Goal: Task Accomplishment & Management: Use online tool/utility

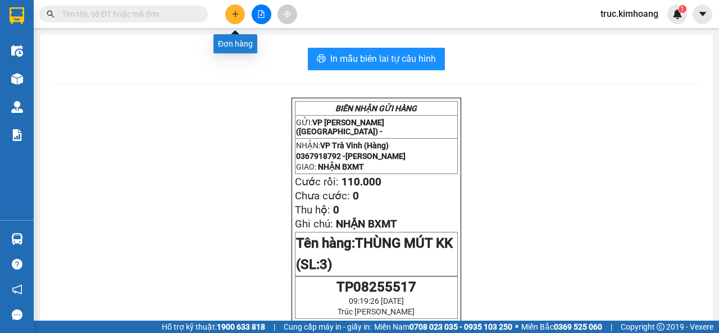
click at [232, 21] on button at bounding box center [235, 14] width 20 height 20
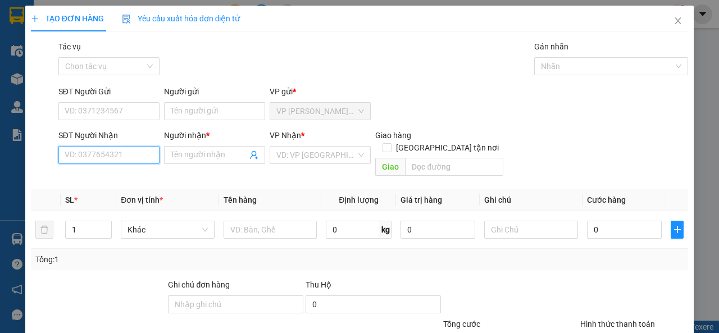
click at [138, 160] on input "SĐT Người Nhận" at bounding box center [108, 155] width 101 height 18
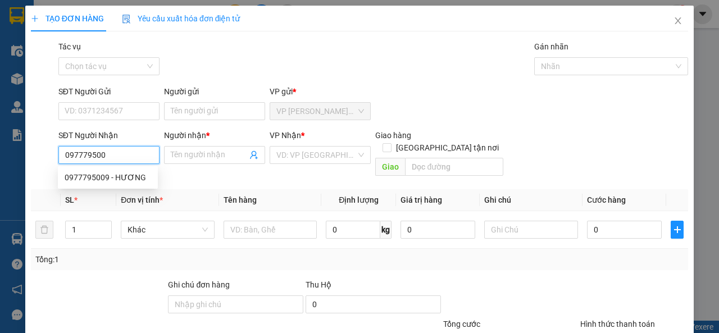
type input "0977795009"
click at [98, 181] on div "0977795009 - HƯƠNG" at bounding box center [108, 177] width 87 height 12
type input "HƯƠNG"
type input "40.000"
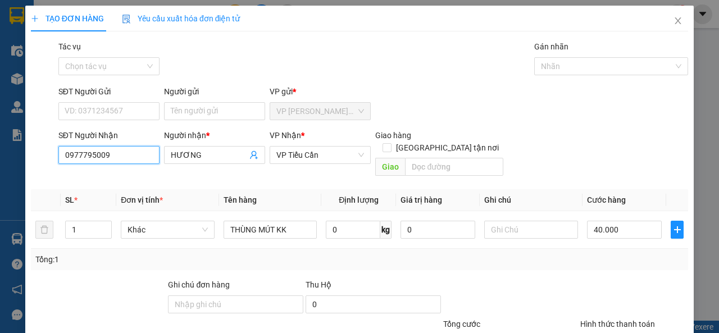
scroll to position [83, 0]
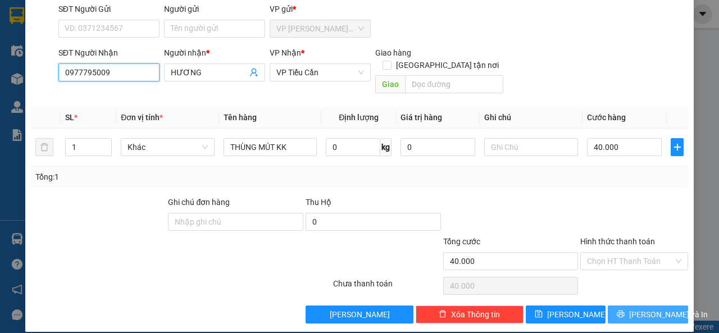
type input "0977795009"
click at [637, 308] on span "[PERSON_NAME] và In" at bounding box center [668, 314] width 79 height 12
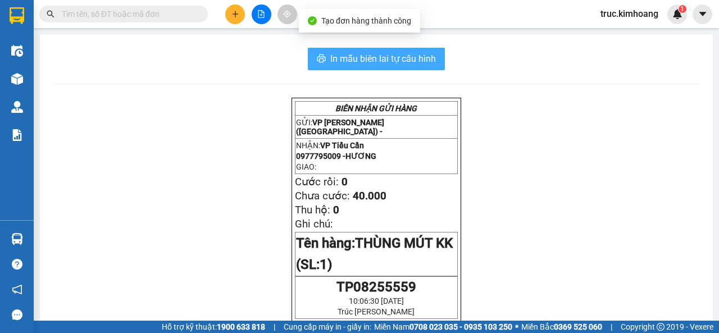
click at [432, 69] on button "In mẫu biên lai tự cấu hình" at bounding box center [376, 59] width 137 height 22
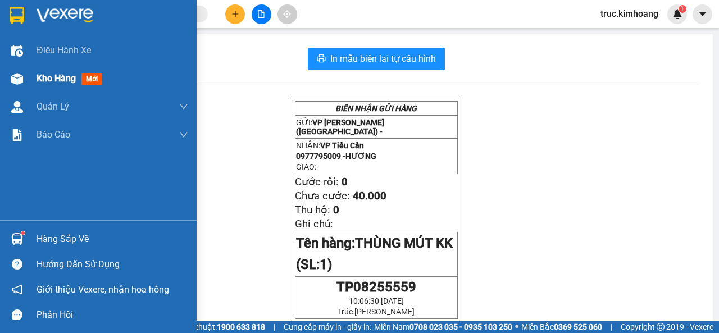
click at [22, 73] on img at bounding box center [17, 79] width 12 height 12
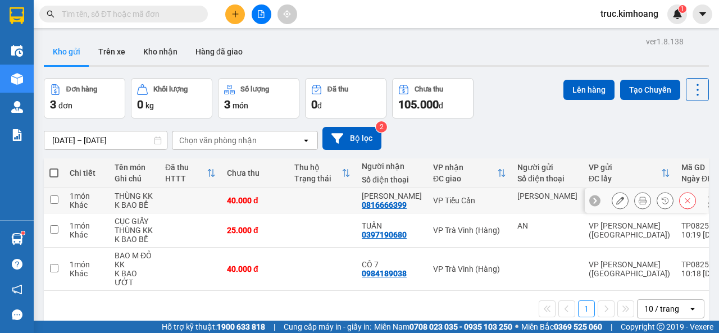
click at [50, 200] on input "checkbox" at bounding box center [54, 200] width 8 height 8
checkbox input "true"
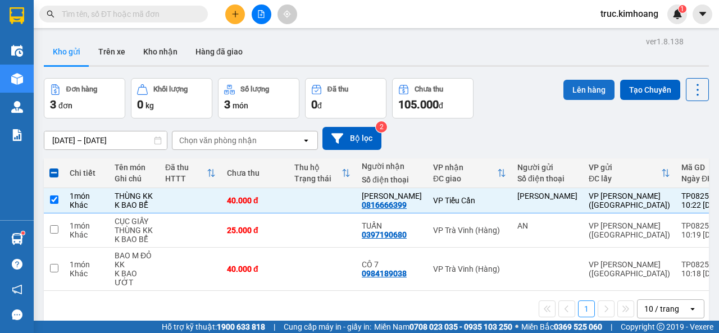
click at [582, 84] on button "Lên hàng" at bounding box center [589, 90] width 51 height 20
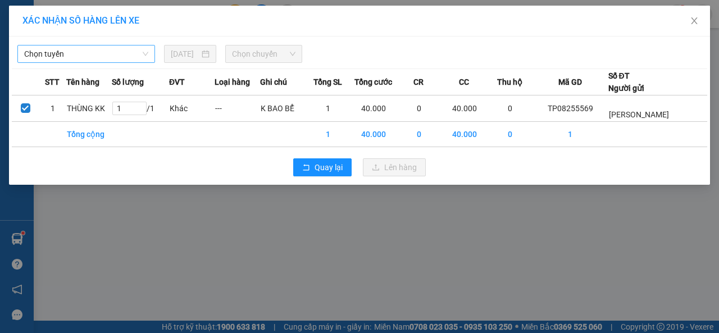
click at [90, 53] on span "Chọn tuyến" at bounding box center [86, 54] width 124 height 17
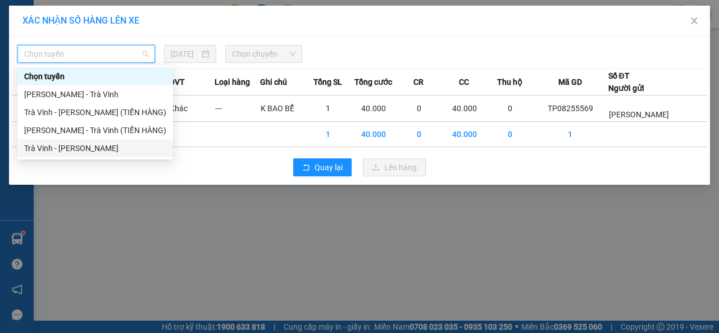
click at [78, 143] on div "Trà Vinh - [PERSON_NAME]" at bounding box center [95, 148] width 142 height 12
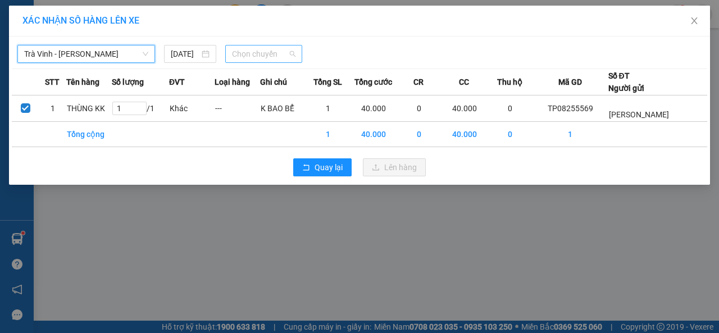
click at [265, 49] on span "Chọn chuyến" at bounding box center [263, 54] width 63 height 17
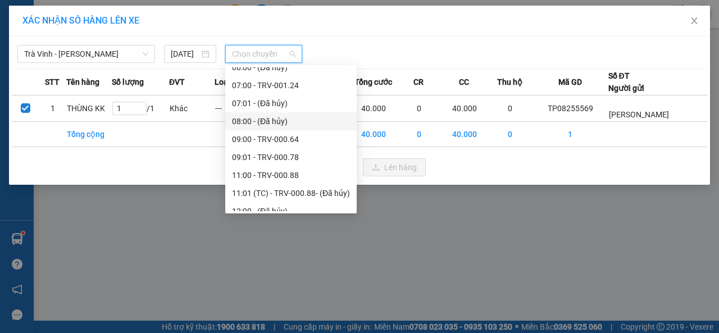
scroll to position [281, 0]
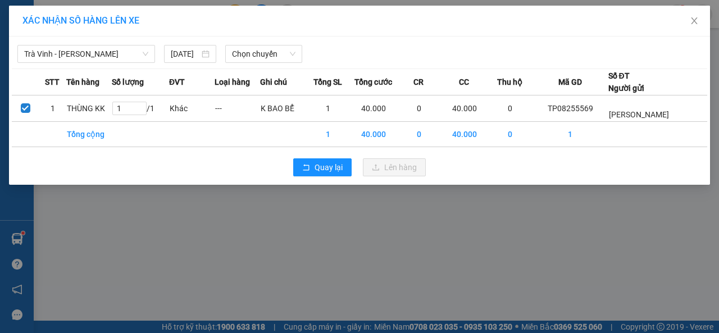
click at [367, 222] on div "XÁC NHẬN SỐ HÀNG LÊN XE Trà [PERSON_NAME][GEOGRAPHIC_DATA] [DATE] Chọn chuyến S…" at bounding box center [359, 166] width 719 height 333
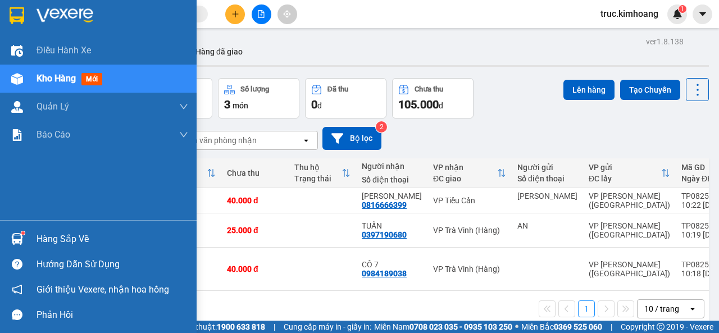
click at [72, 238] on div "Hàng sắp về" at bounding box center [113, 239] width 152 height 17
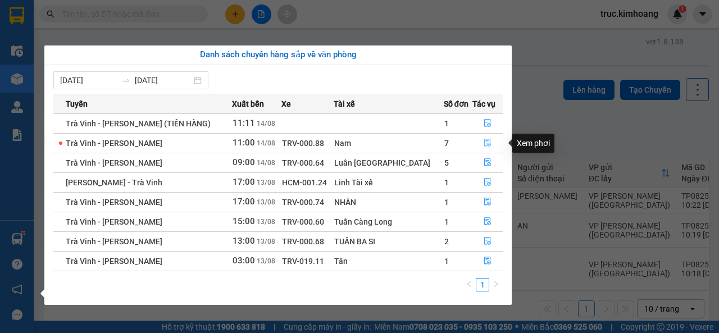
click at [485, 145] on icon "file-done" at bounding box center [488, 143] width 8 height 8
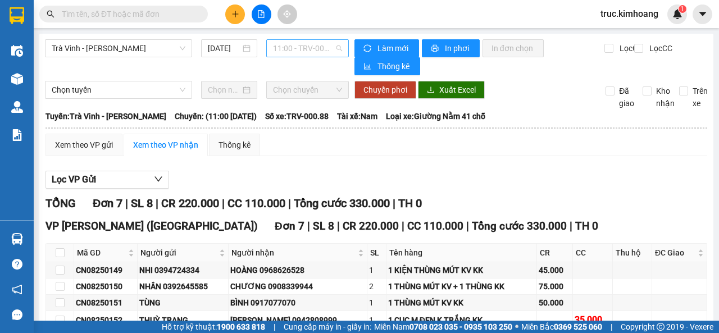
click at [287, 44] on span "11:00 - TRV-000.88" at bounding box center [307, 48] width 69 height 17
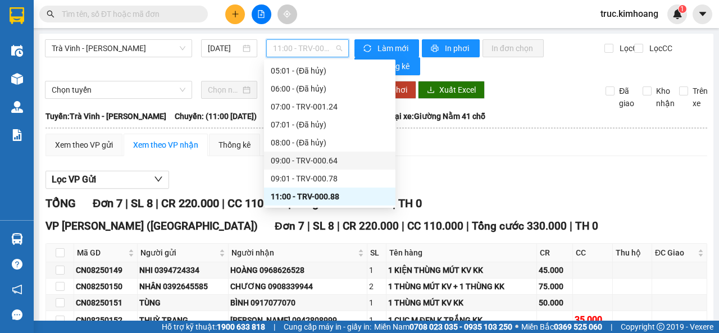
scroll to position [254, 0]
